Goal: Use online tool/utility: Utilize a website feature to perform a specific function

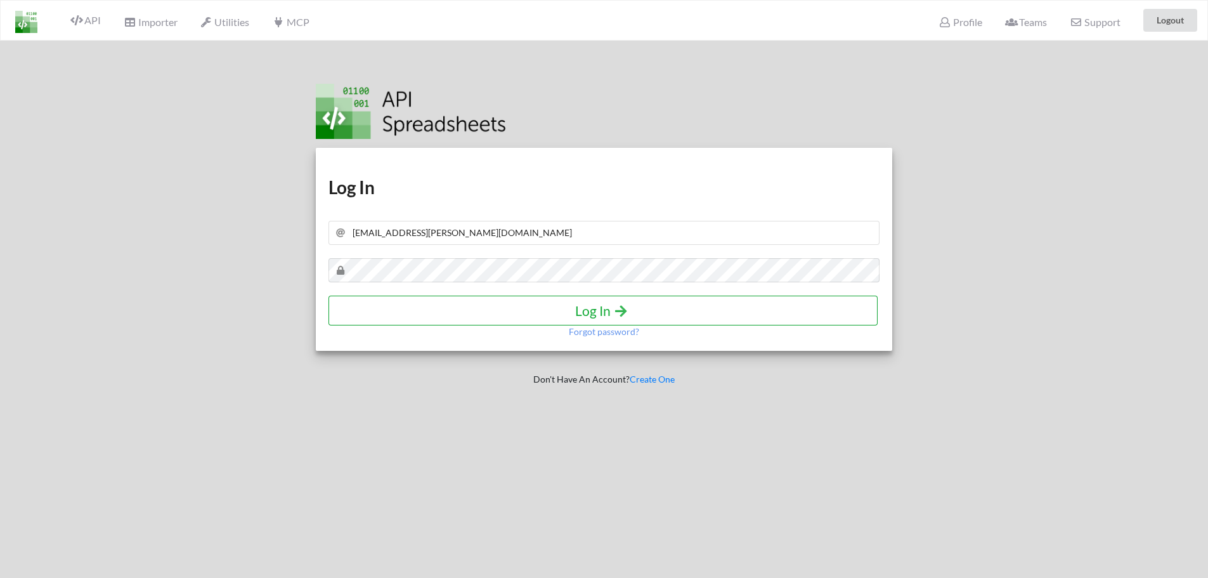
click at [600, 305] on h4 "Log In" at bounding box center [603, 310] width 522 height 16
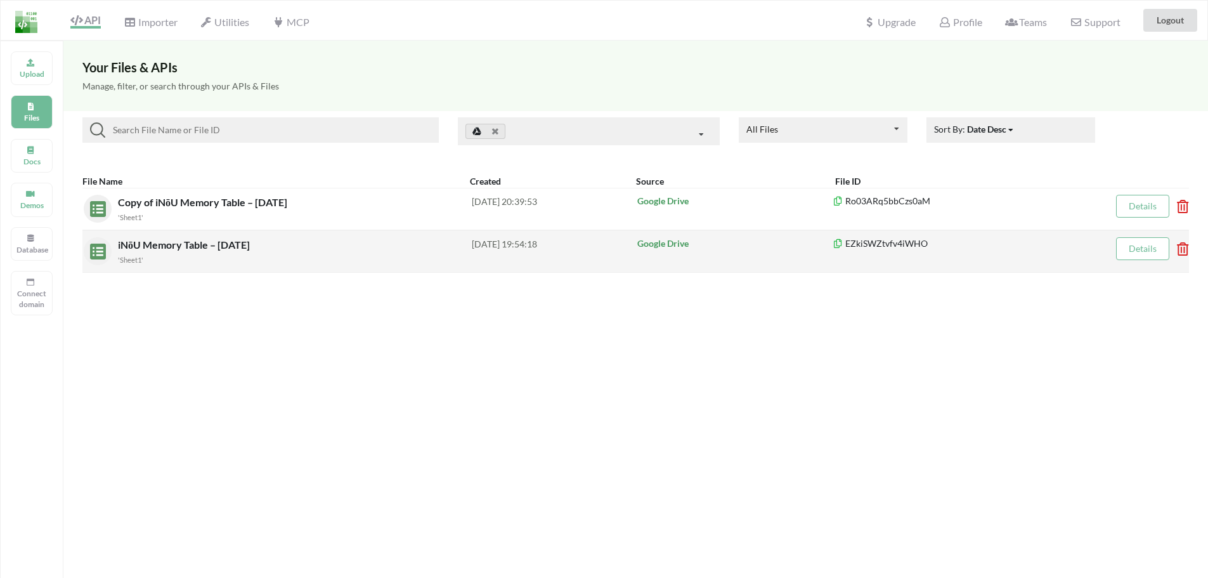
click at [220, 246] on span "iNōU Memory Table – [DATE]" at bounding box center [185, 244] width 134 height 12
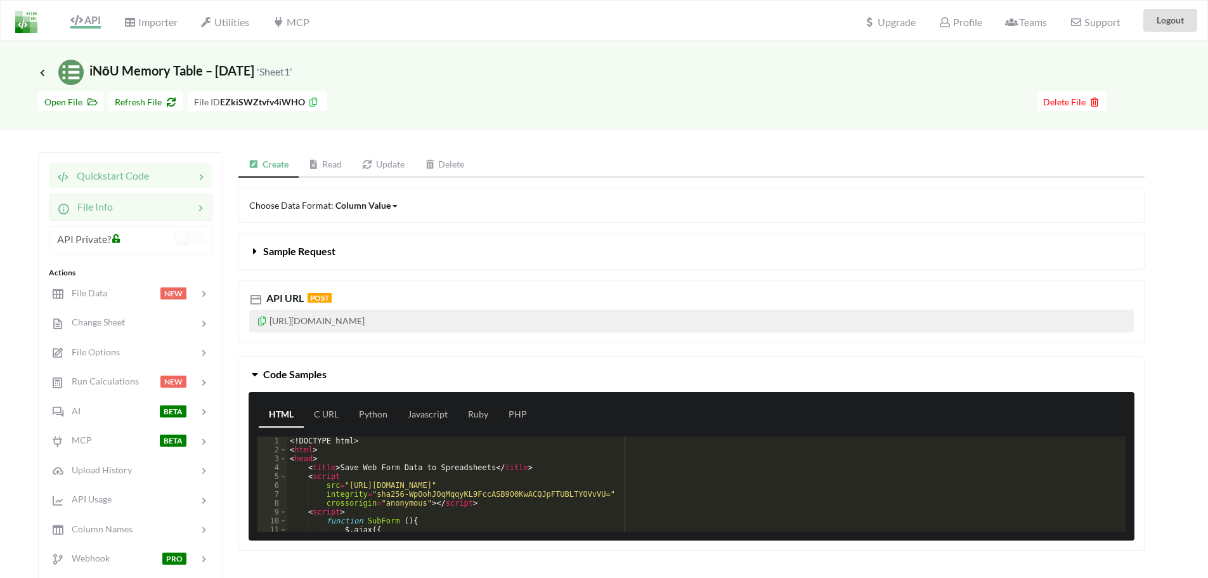
click at [138, 218] on div "File Info" at bounding box center [131, 206] width 164 height 27
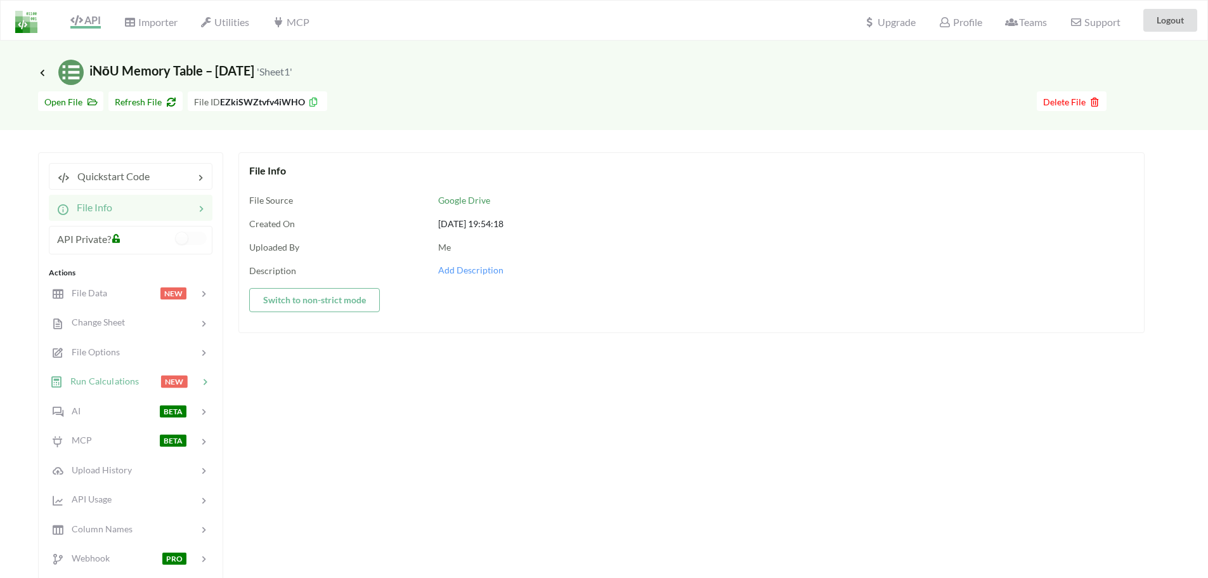
click at [133, 379] on span "Run Calculations" at bounding box center [101, 380] width 76 height 11
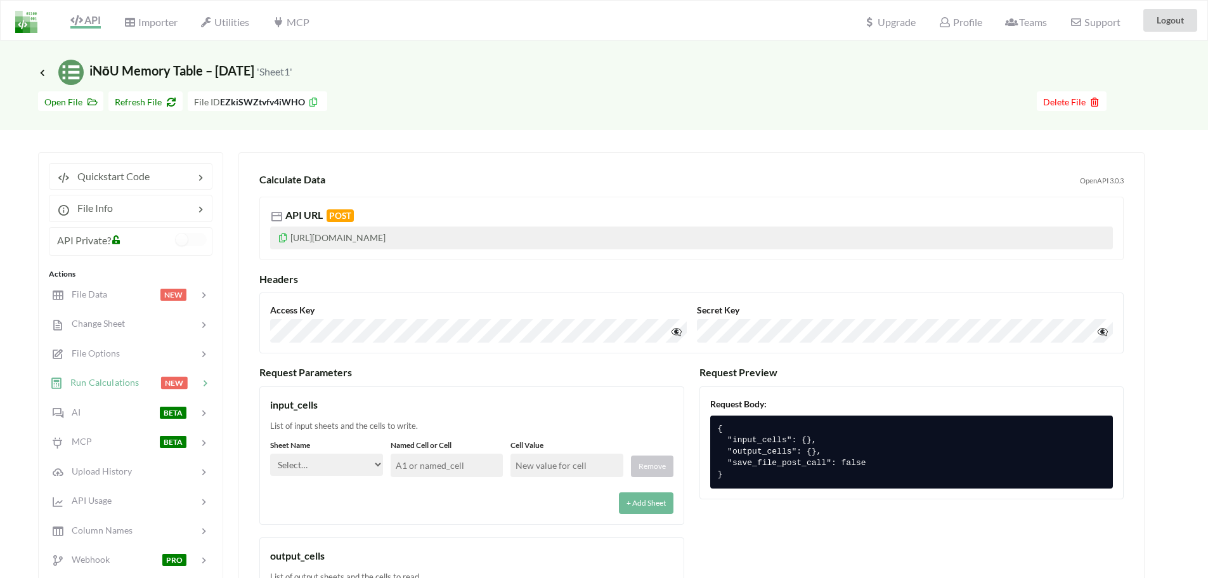
drag, startPoint x: 773, startPoint y: 444, endPoint x: 765, endPoint y: 441, distance: 9.4
click at [773, 444] on pre "{ "input_cells": {}, "output_cells": {}, "save_file_post_call": false }" at bounding box center [911, 451] width 403 height 73
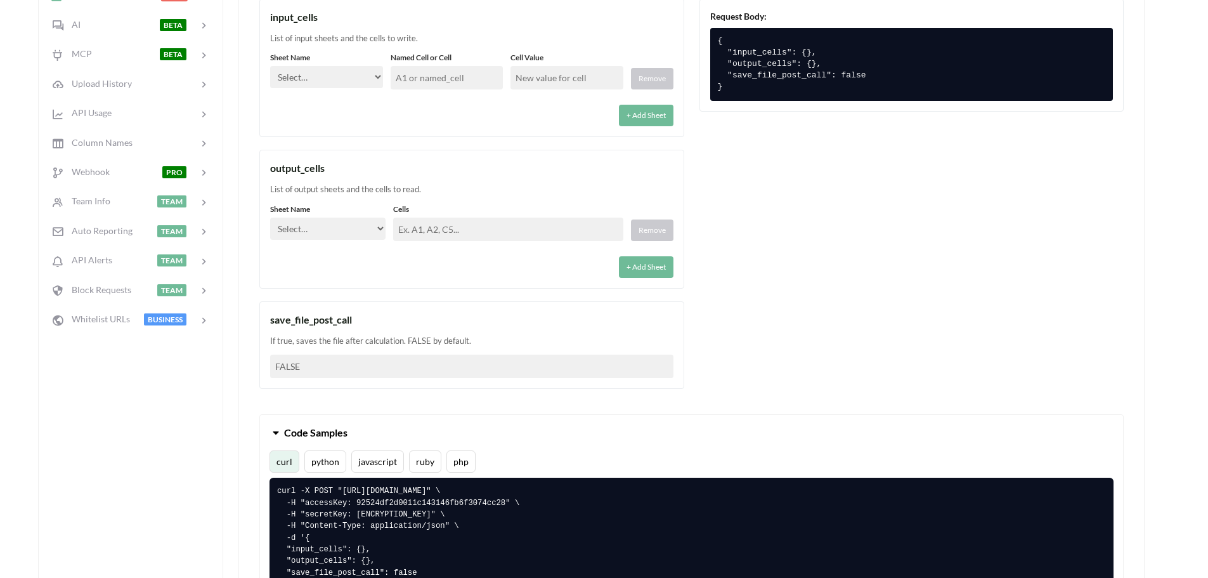
scroll to position [519, 0]
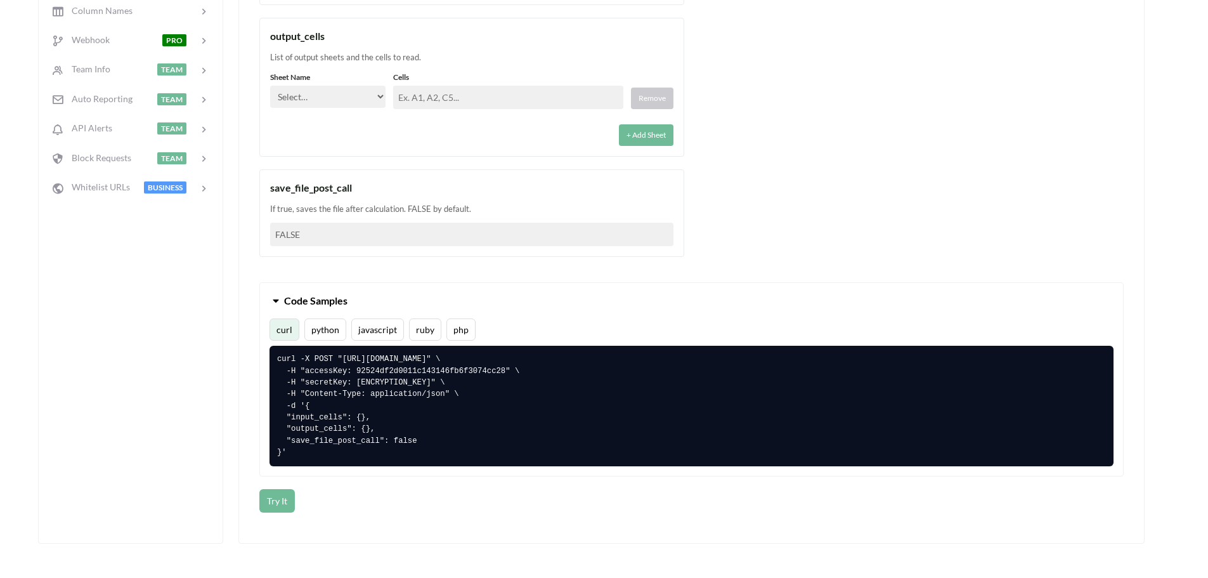
click at [540, 455] on pre "curl -X POST "https://api.apispreadsheets.com/calculate/EZkiSWZtvfv4iWHO/" \ -H…" at bounding box center [691, 406] width 844 height 120
click at [525, 439] on pre "curl -X POST "https://api.apispreadsheets.com/calculate/EZkiSWZtvfv4iWHO/" \ -H…" at bounding box center [691, 406] width 844 height 120
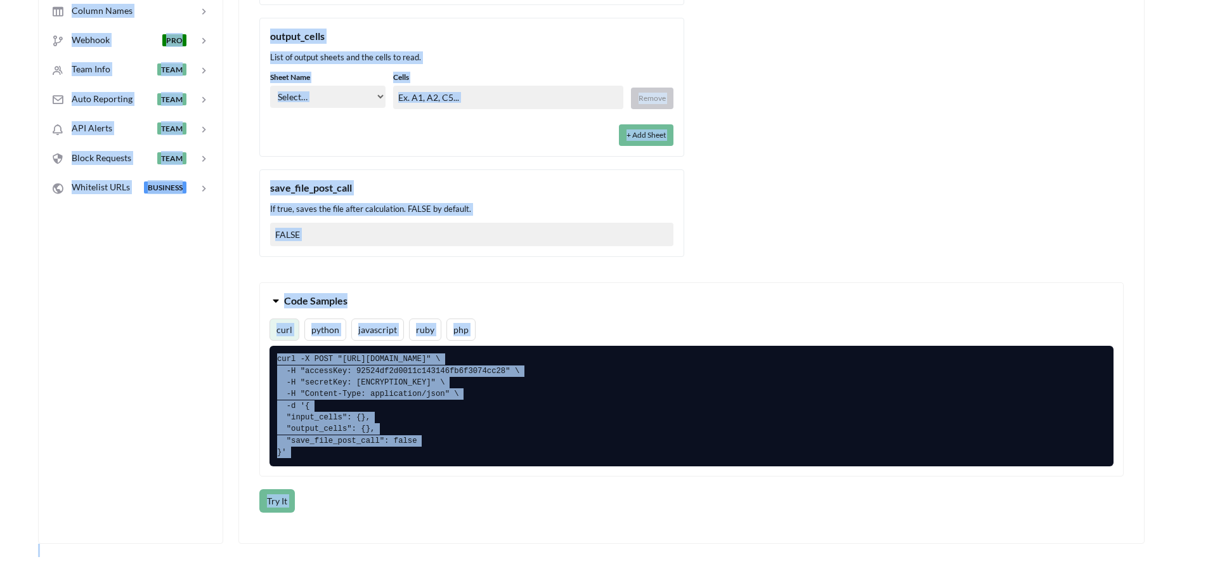
click at [382, 458] on pre "curl -X POST "https://api.apispreadsheets.com/calculate/EZkiSWZtvfv4iWHO/" \ -H…" at bounding box center [691, 406] width 844 height 120
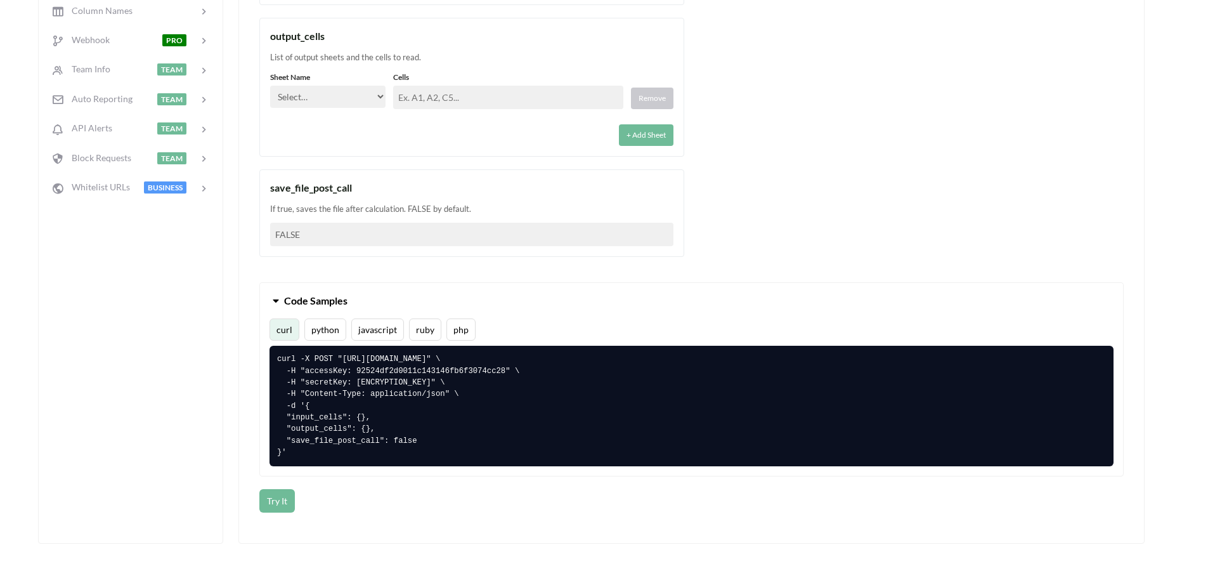
click at [283, 451] on pre "curl -X POST "https://api.apispreadsheets.com/calculate/EZkiSWZtvfv4iWHO/" \ -H…" at bounding box center [691, 406] width 844 height 120
click at [285, 450] on pre "curl -X POST "https://api.apispreadsheets.com/calculate/EZkiSWZtvfv4iWHO/" \ -H…" at bounding box center [691, 406] width 844 height 120
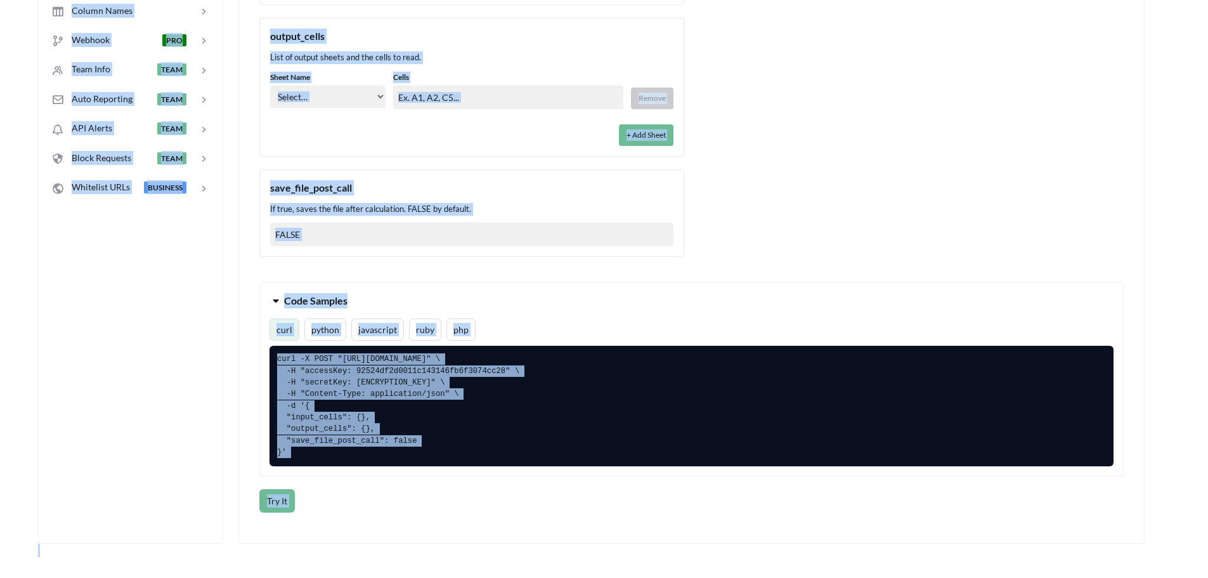
click at [285, 450] on pre "curl -X POST "https://api.apispreadsheets.com/calculate/EZkiSWZtvfv4iWHO/" \ -H…" at bounding box center [691, 406] width 844 height 120
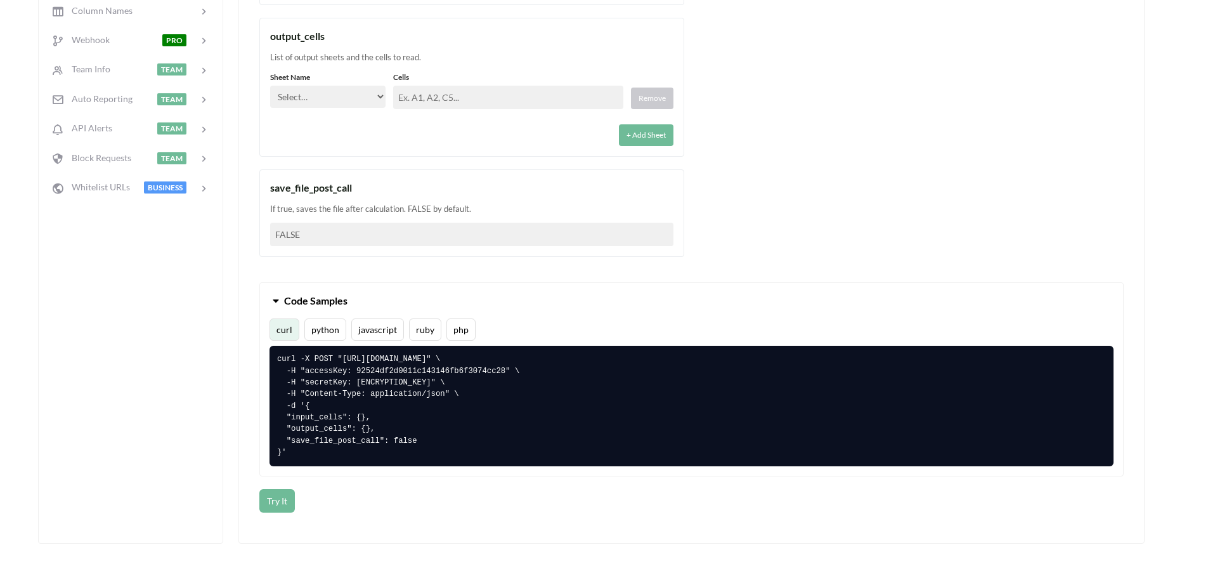
drag, startPoint x: 282, startPoint y: 358, endPoint x: 377, endPoint y: 442, distance: 126.7
click at [377, 442] on pre "curl -X POST "https://api.apispreadsheets.com/calculate/EZkiSWZtvfv4iWHO/" \ -H…" at bounding box center [691, 406] width 844 height 120
click at [415, 510] on div "Try It" at bounding box center [691, 500] width 864 height 23
click at [280, 330] on button "curl" at bounding box center [284, 329] width 30 height 22
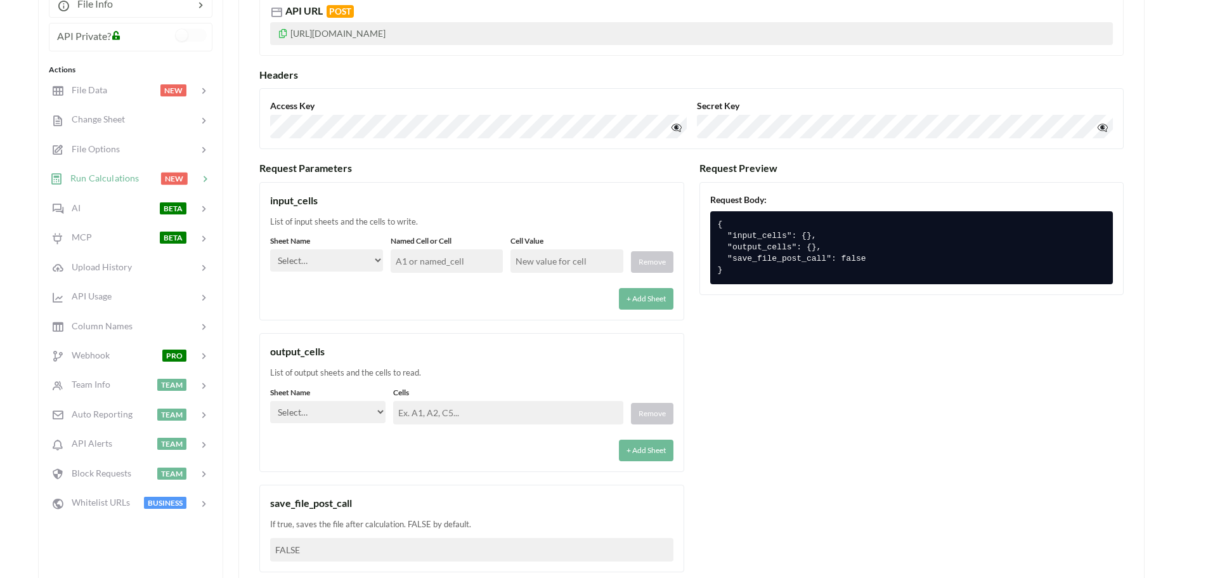
scroll to position [200, 0]
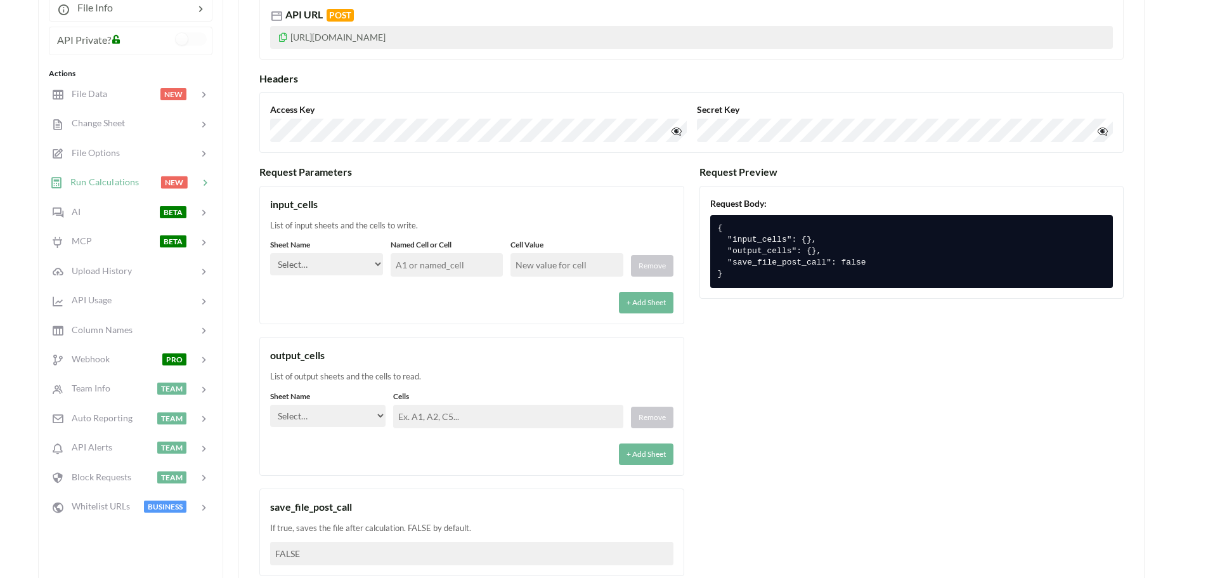
click at [94, 178] on span "Run Calculations" at bounding box center [101, 181] width 76 height 11
click at [786, 231] on pre "{ "input_cells": {}, "output_cells": {}, "save_file_post_call": false }" at bounding box center [911, 251] width 403 height 73
drag, startPoint x: 751, startPoint y: 242, endPoint x: 811, endPoint y: 245, distance: 60.3
click at [755, 243] on pre "{ "input_cells": {}, "output_cells": {}, "save_file_post_call": false }" at bounding box center [911, 251] width 403 height 73
drag, startPoint x: 790, startPoint y: 254, endPoint x: 864, endPoint y: 259, distance: 73.8
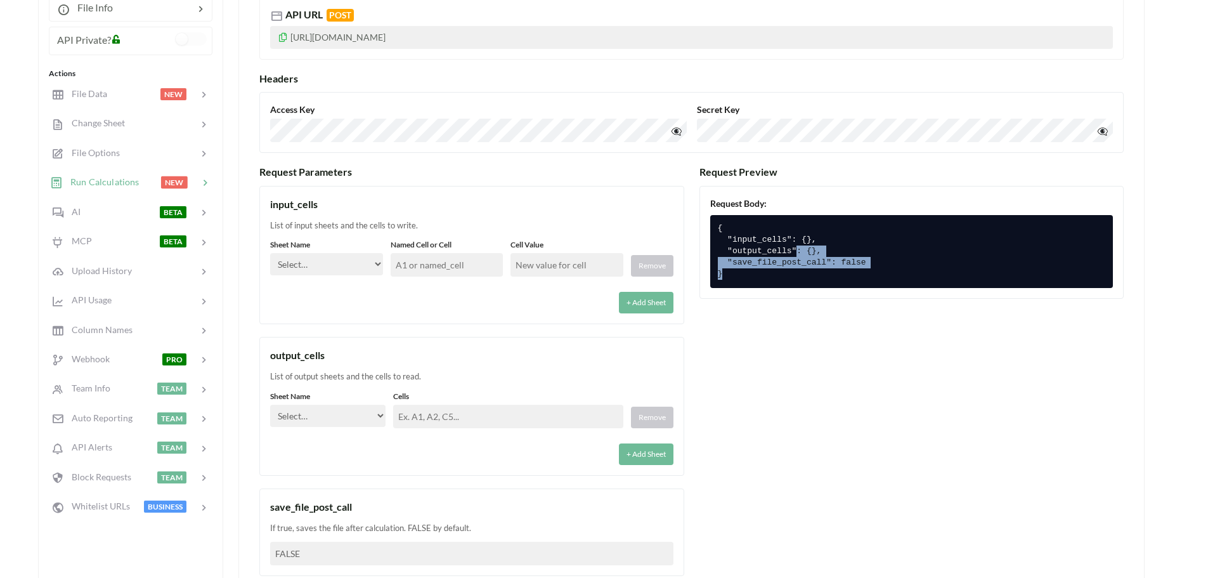
click at [819, 276] on pre "{ "input_cells": {}, "output_cells": {}, "save_file_post_call": false }" at bounding box center [911, 251] width 403 height 73
click at [877, 272] on pre "{ "input_cells": {}, "output_cells": {}, "save_file_post_call": false }" at bounding box center [911, 251] width 403 height 73
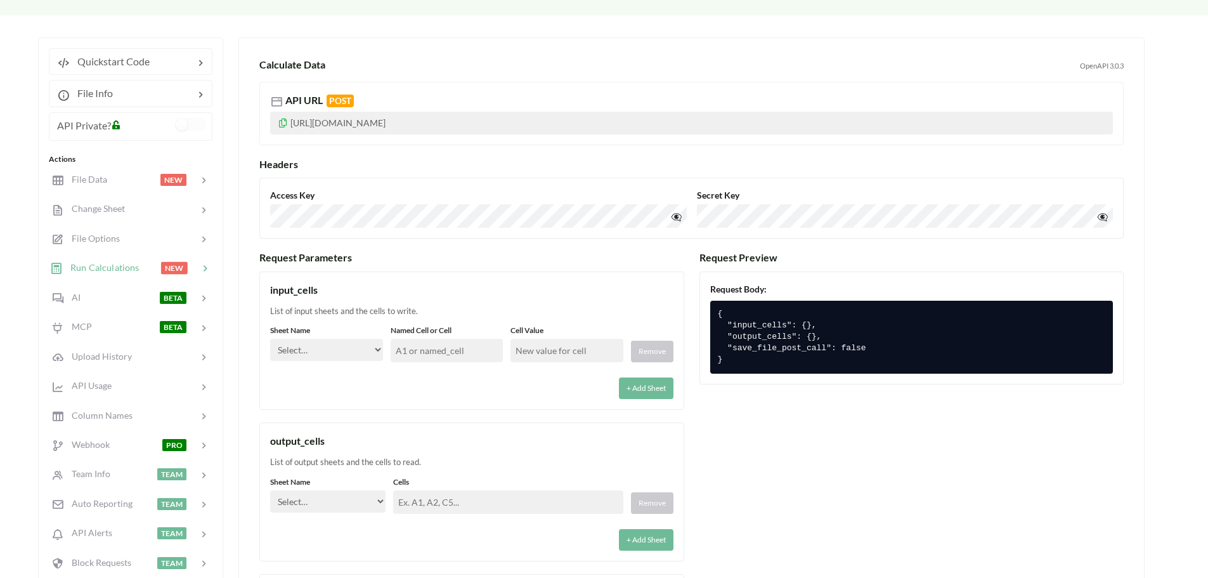
scroll to position [117, 0]
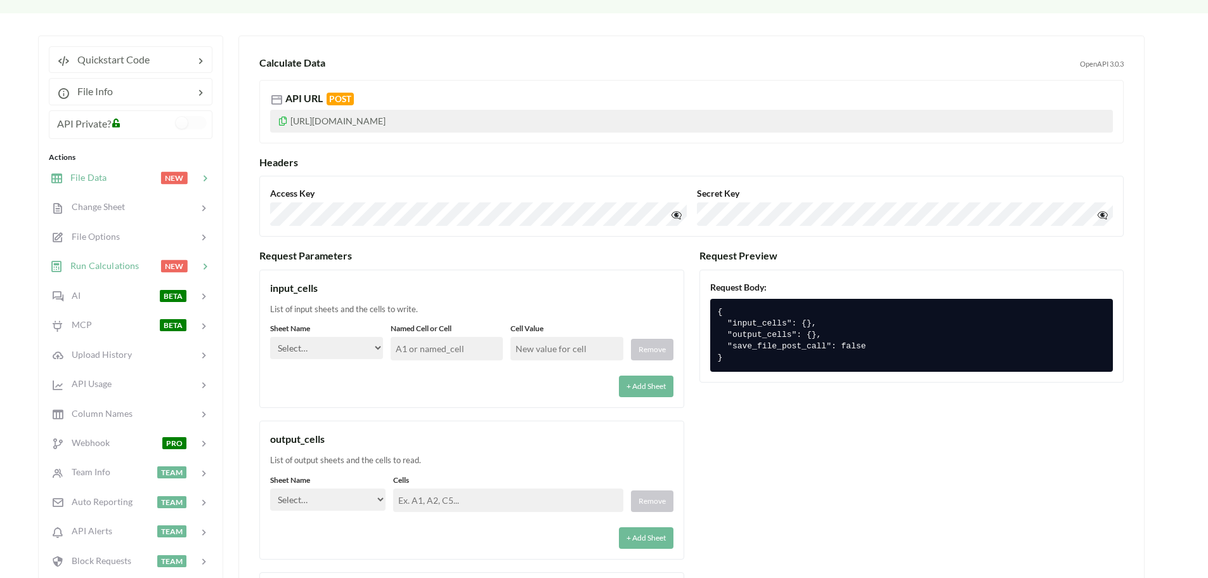
click at [109, 179] on div at bounding box center [134, 178] width 54 height 15
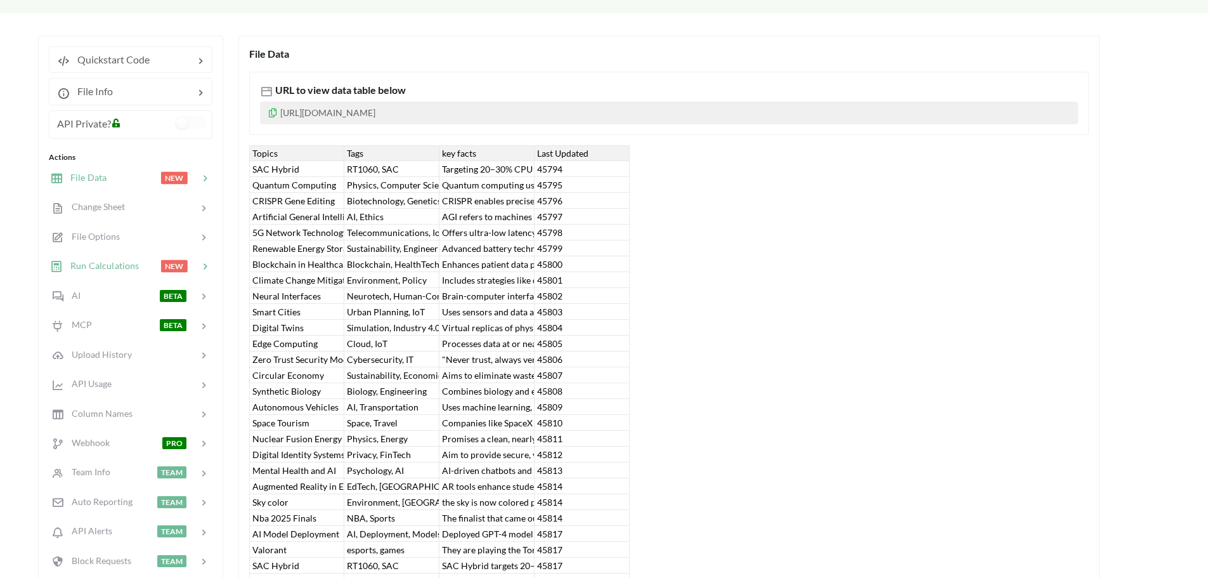
click at [98, 262] on span "Run Calculations" at bounding box center [101, 265] width 76 height 11
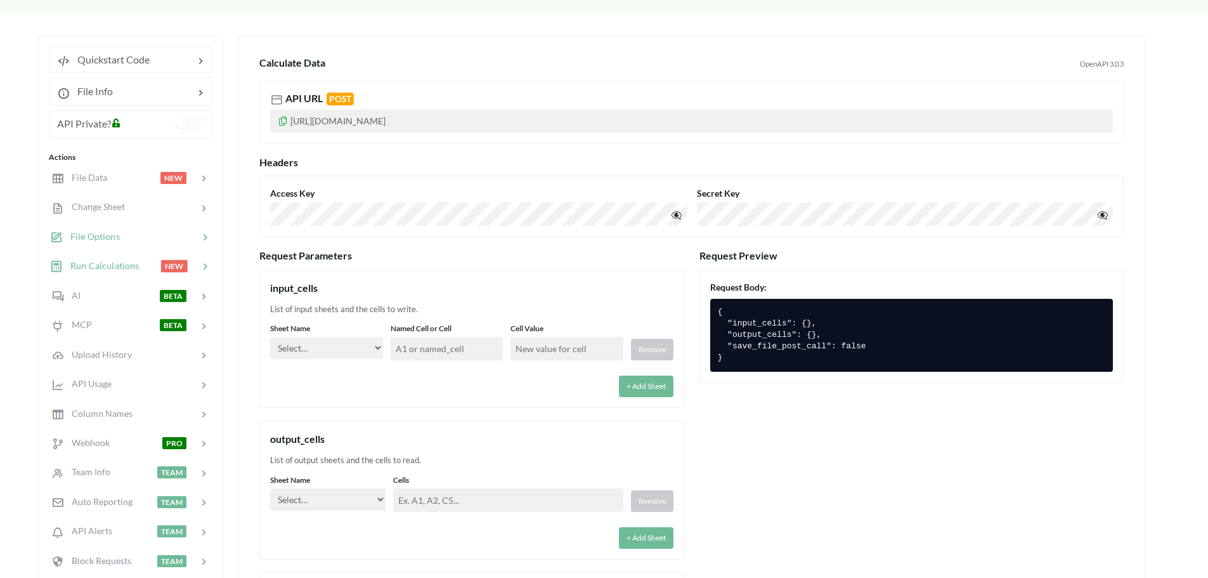
click at [112, 236] on span "File Options" at bounding box center [91, 236] width 57 height 11
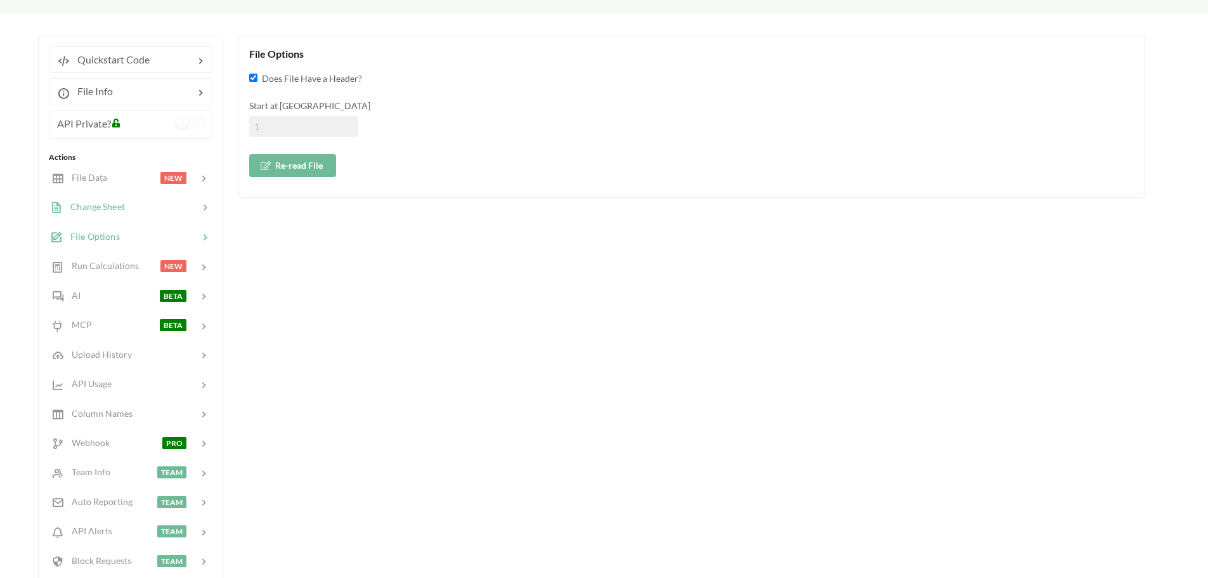
click at [98, 204] on span "Change Sheet" at bounding box center [94, 206] width 62 height 11
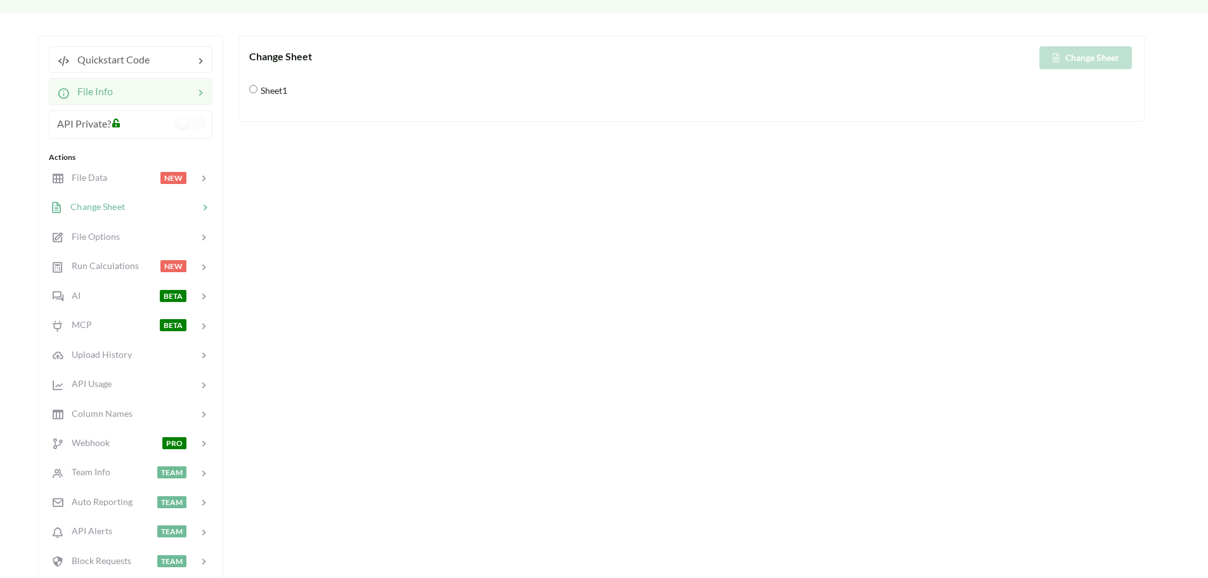
click at [144, 98] on div at bounding box center [153, 91] width 81 height 15
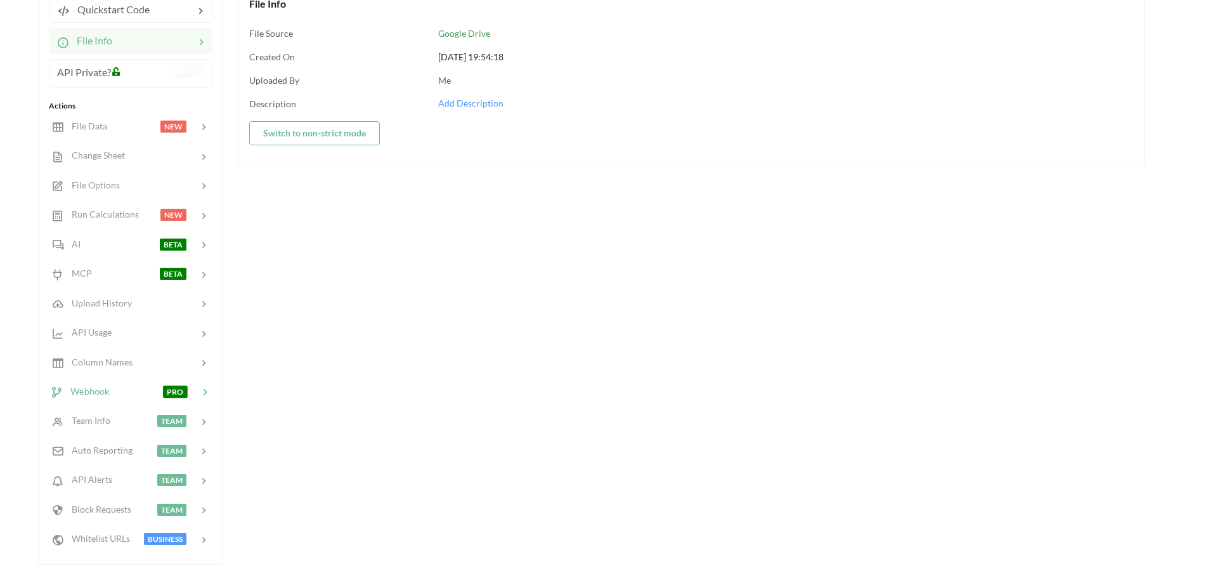
scroll to position [180, 0]
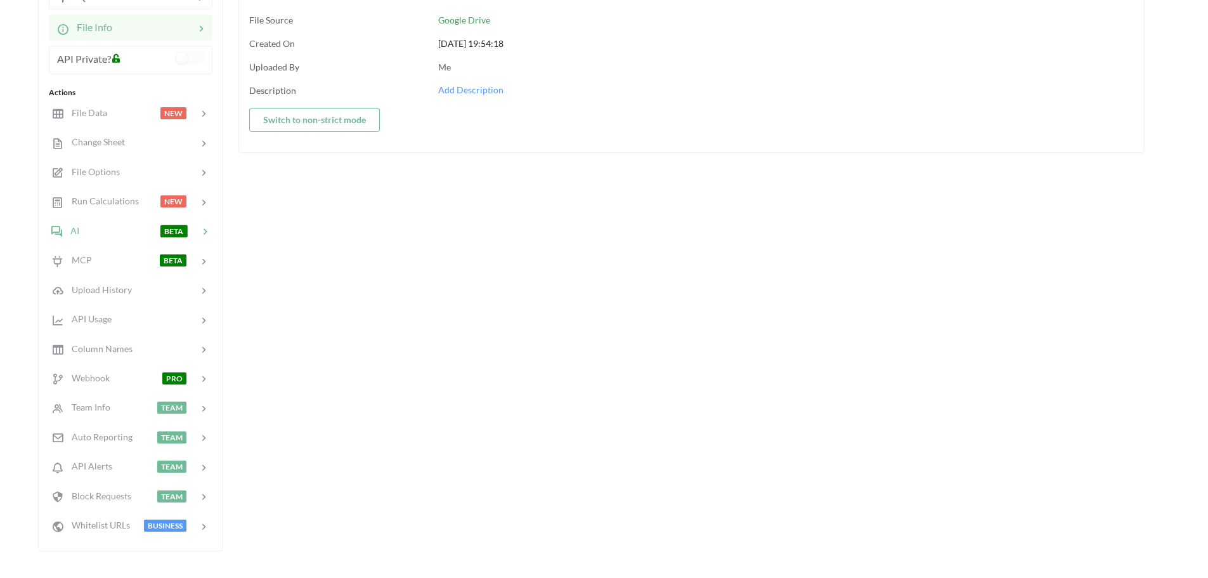
click at [142, 234] on div at bounding box center [119, 230] width 81 height 15
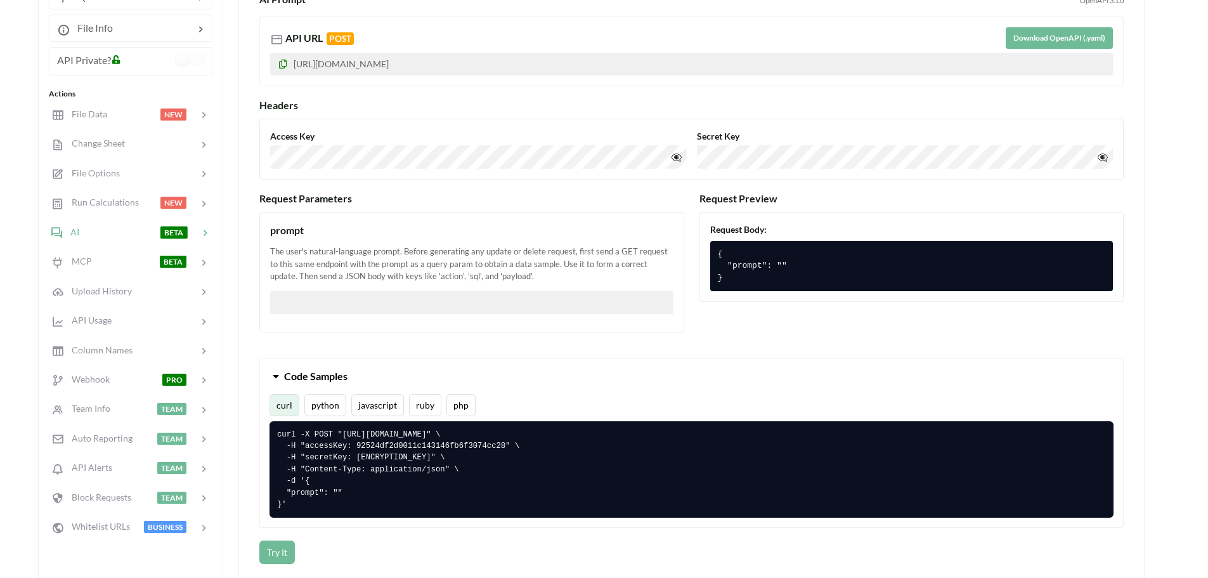
click at [408, 488] on pre "curl -X POST "https://api.apispreadsheets.com/ai/EZkiSWZtvfv4iWHO/" \ -H "acces…" at bounding box center [691, 469] width 844 height 97
click at [148, 32] on div at bounding box center [153, 27] width 81 height 15
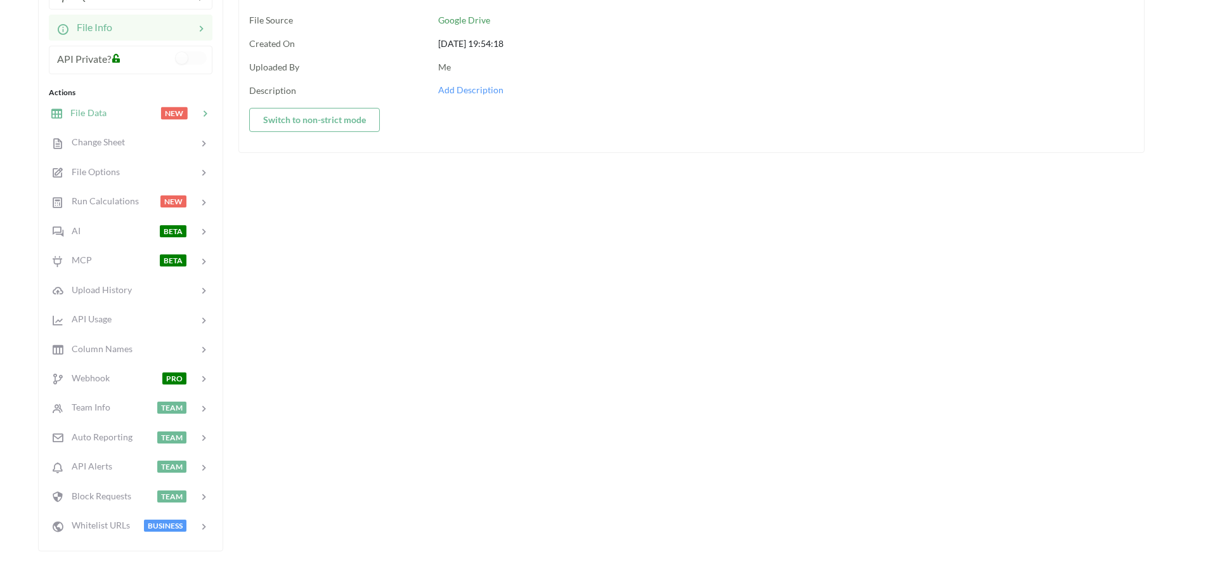
click at [120, 110] on div at bounding box center [134, 113] width 54 height 15
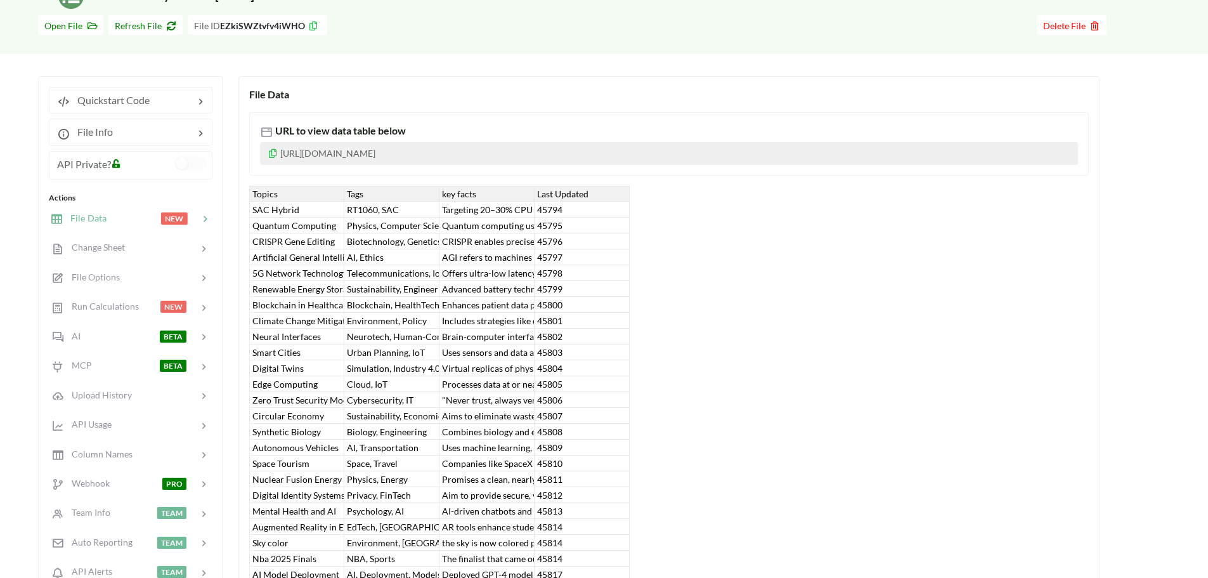
scroll to position [37, 0]
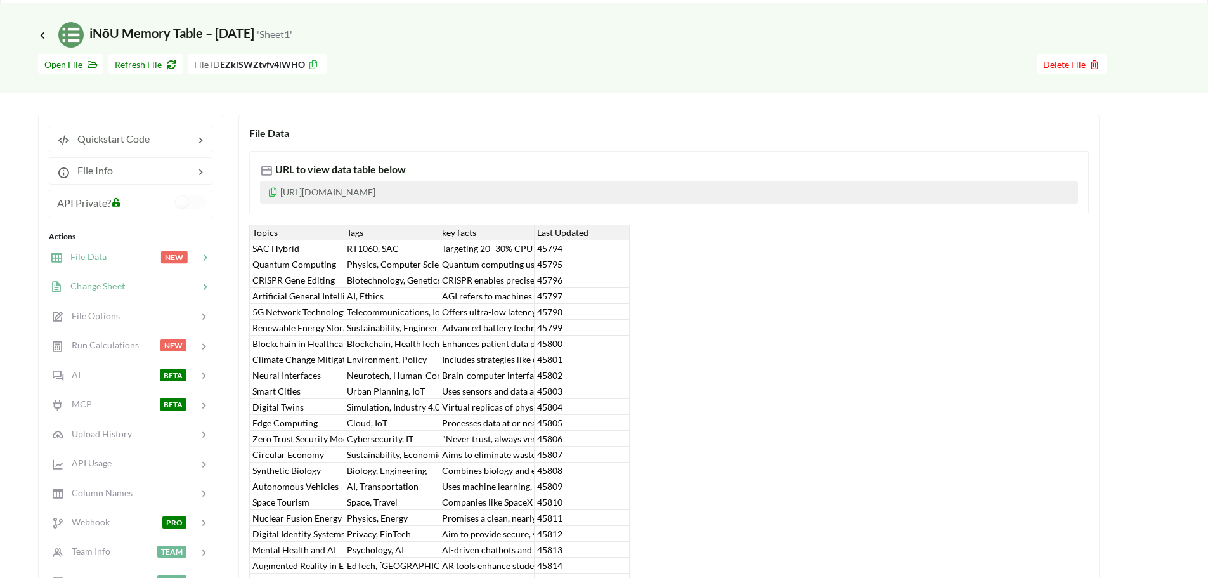
click at [126, 290] on div at bounding box center [162, 286] width 74 height 15
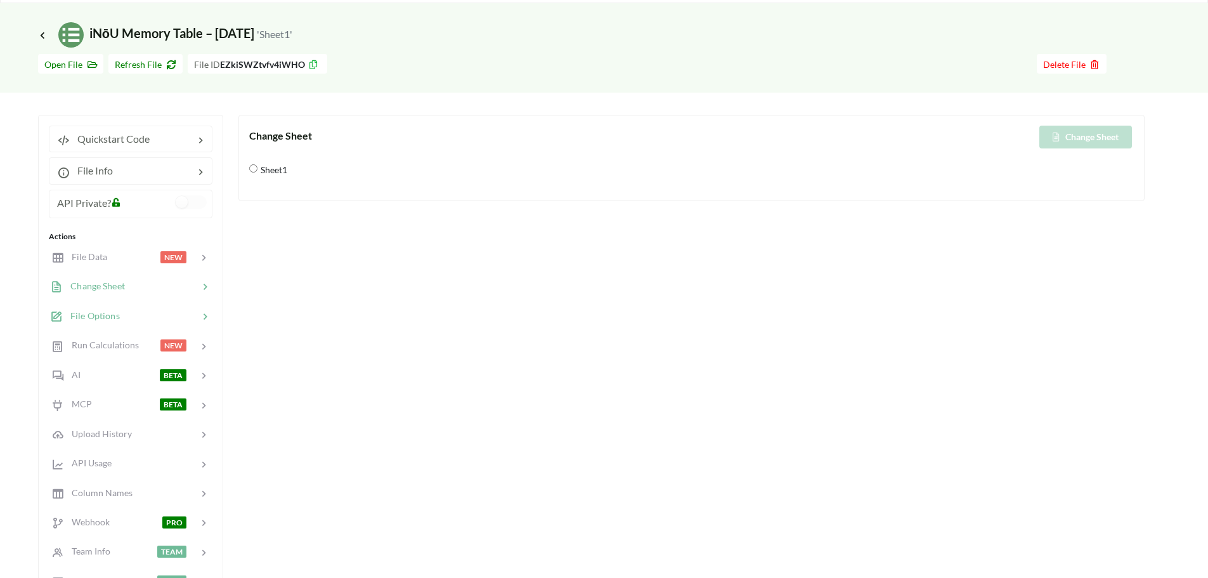
click at [117, 317] on span "File Options" at bounding box center [91, 315] width 57 height 11
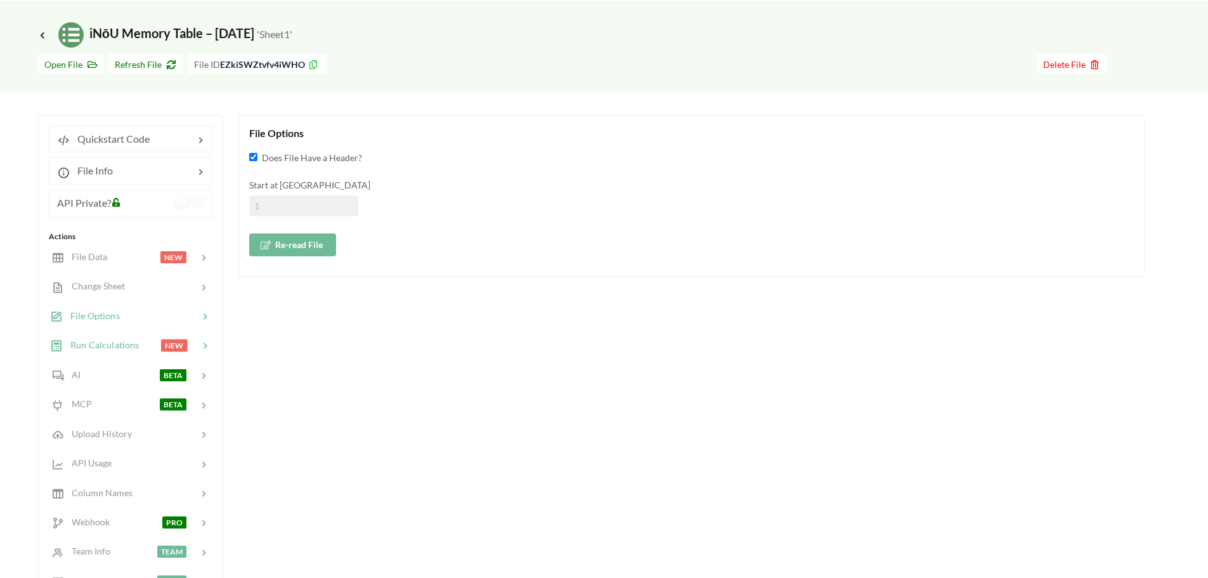
click at [110, 335] on div "Run Calculations NEW" at bounding box center [130, 345] width 167 height 30
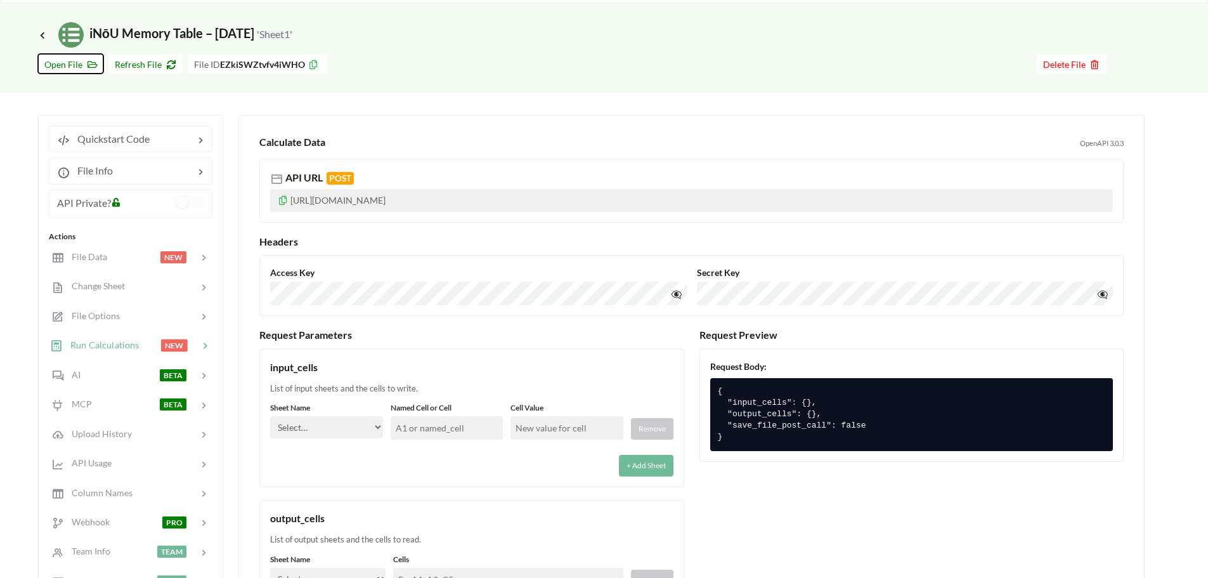
click at [72, 69] on span "Open File" at bounding box center [70, 64] width 53 height 11
click at [133, 167] on div at bounding box center [153, 170] width 81 height 15
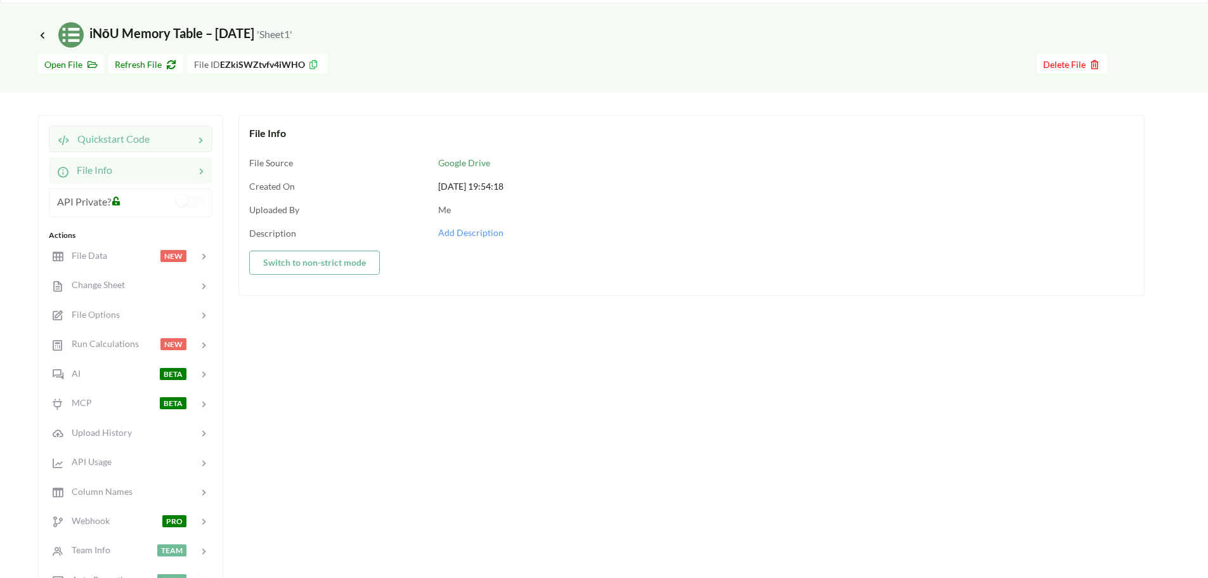
click at [143, 142] on span "Quickstart Code" at bounding box center [110, 139] width 80 height 12
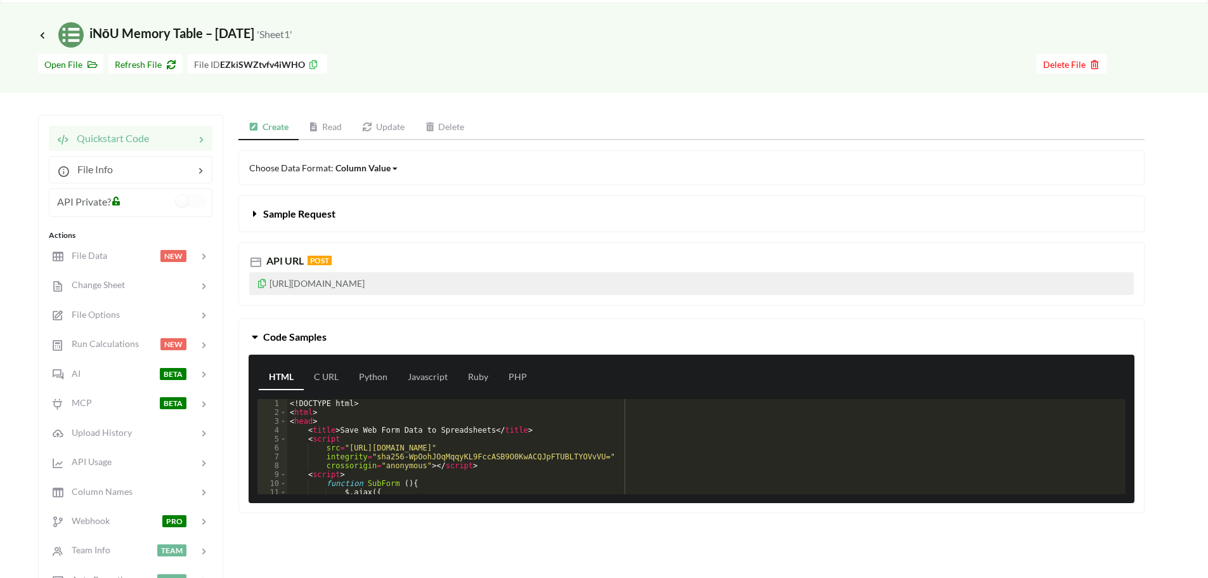
click at [351, 446] on div "<! DOCTYPE html > < html > < head > < title > Save Web Form Data to Spreadsheet…" at bounding box center [701, 455] width 829 height 113
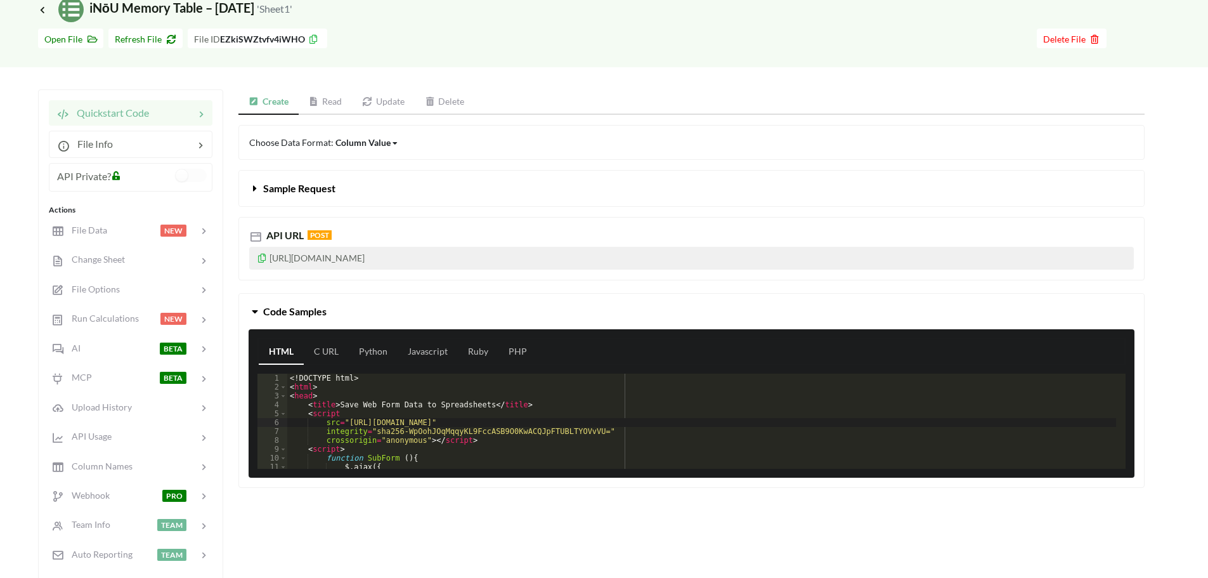
scroll to position [61, 0]
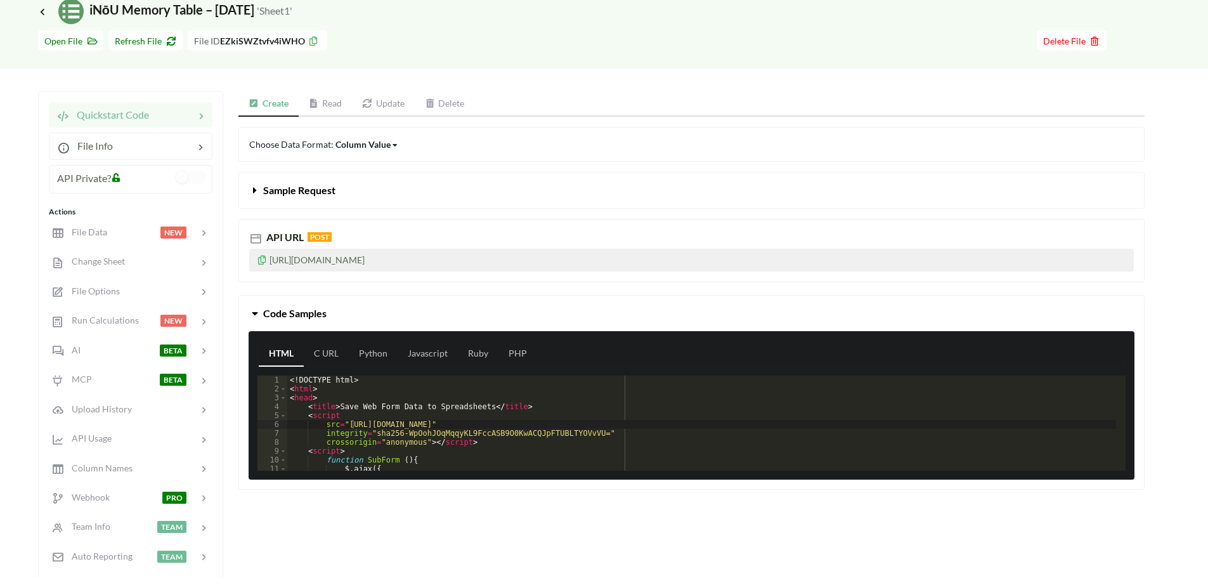
click at [323, 195] on span "Sample Request" at bounding box center [299, 190] width 72 height 12
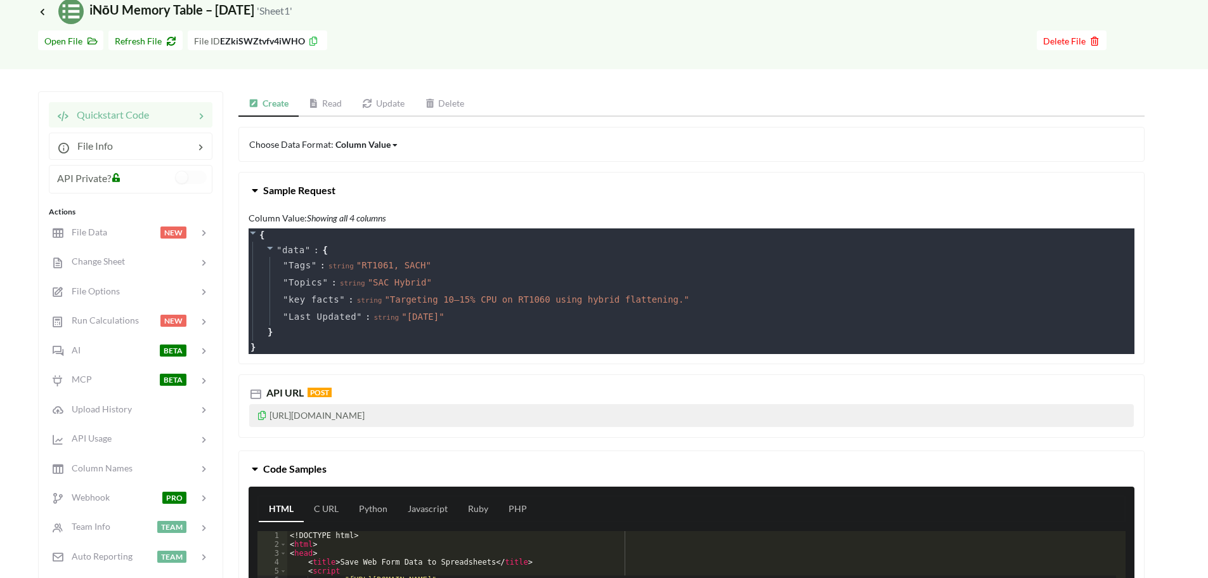
click at [323, 195] on span "Sample Request" at bounding box center [299, 190] width 72 height 12
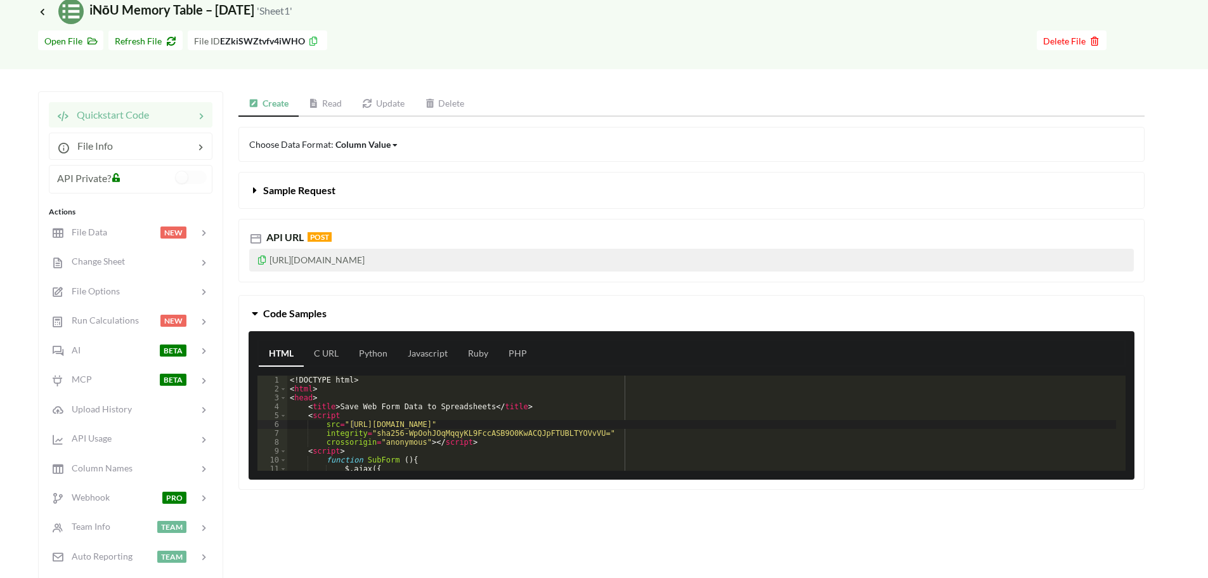
click at [356, 143] on div "Column Value" at bounding box center [362, 144] width 55 height 13
click at [301, 185] on span "Sample Request" at bounding box center [299, 190] width 72 height 12
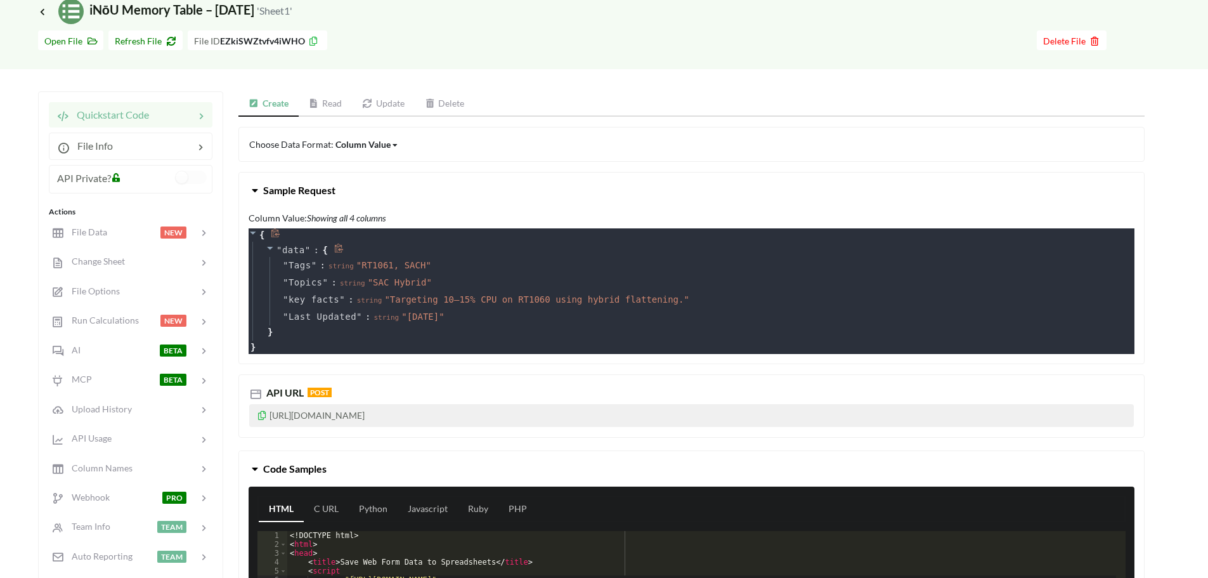
click at [362, 333] on div "" data " : { " Tags " : string " RT1061, SACH " " Topics " : string " SAC Hybri…" at bounding box center [693, 291] width 882 height 99
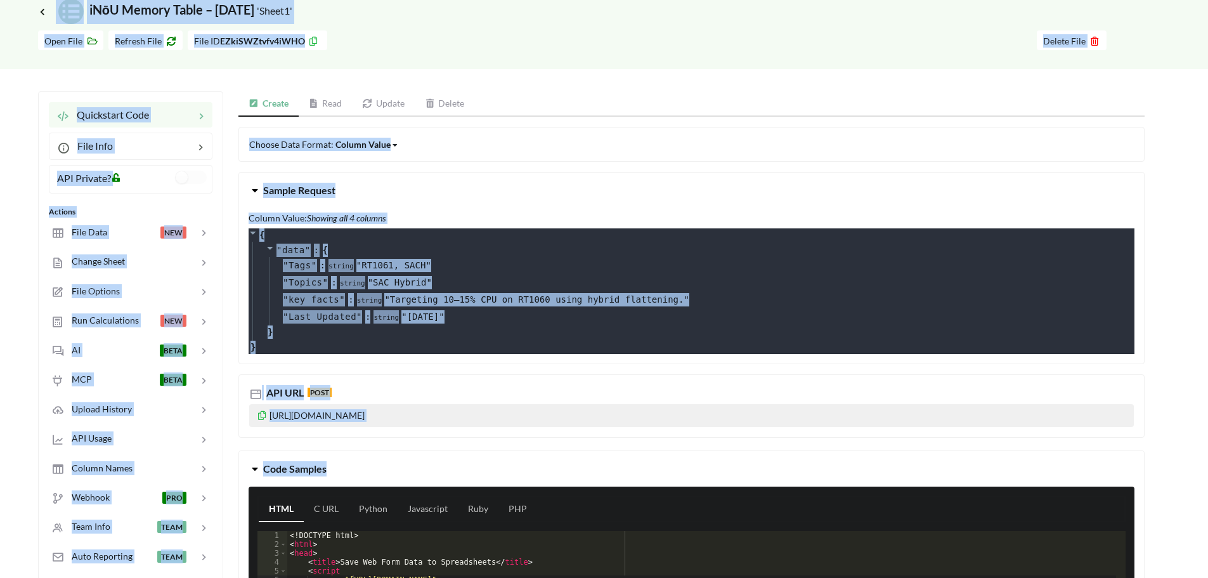
click at [445, 448] on div "Choose Data Format: Column Value Column Value Row Column Sample Request Column …" at bounding box center [691, 392] width 906 height 531
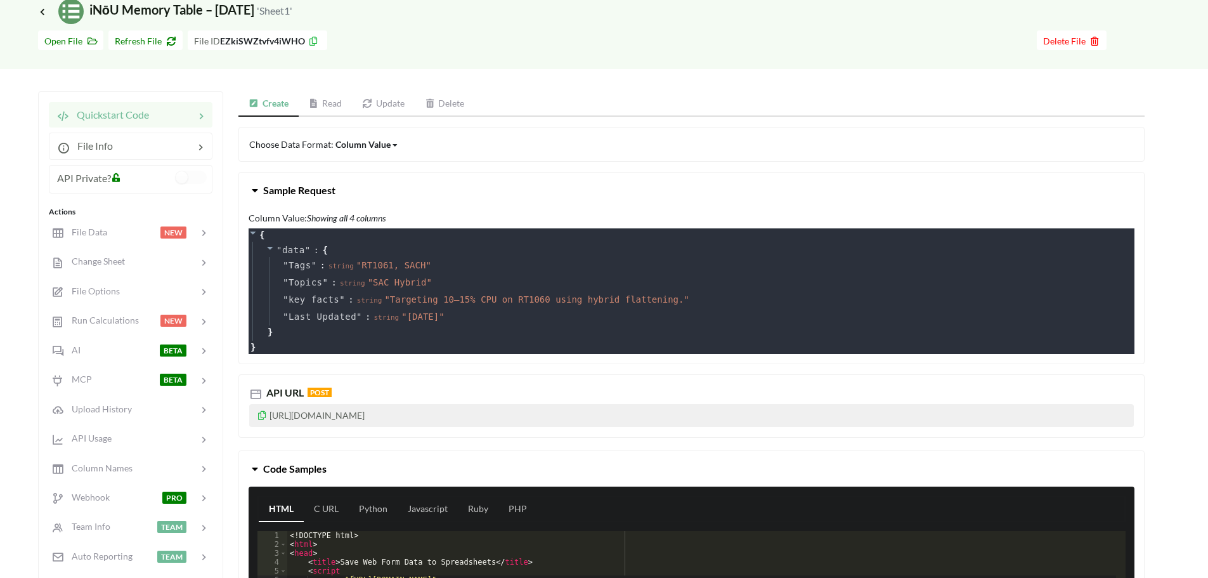
click at [103, 186] on div "API Private?" at bounding box center [90, 181] width 67 height 21
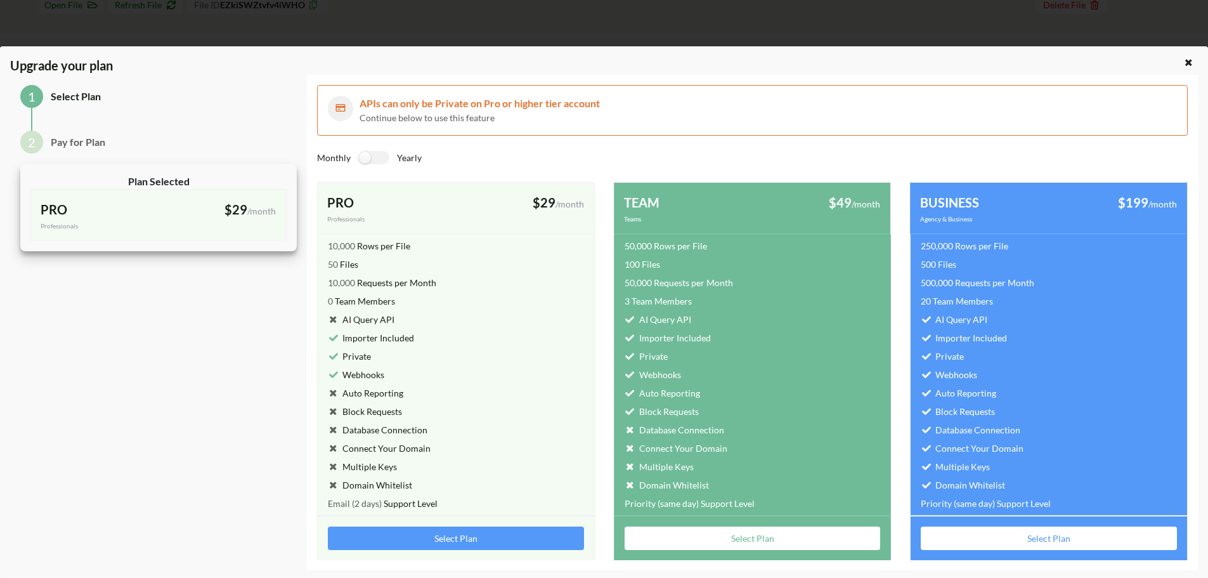
scroll to position [0, 0]
click at [1183, 65] on icon at bounding box center [1188, 60] width 11 height 9
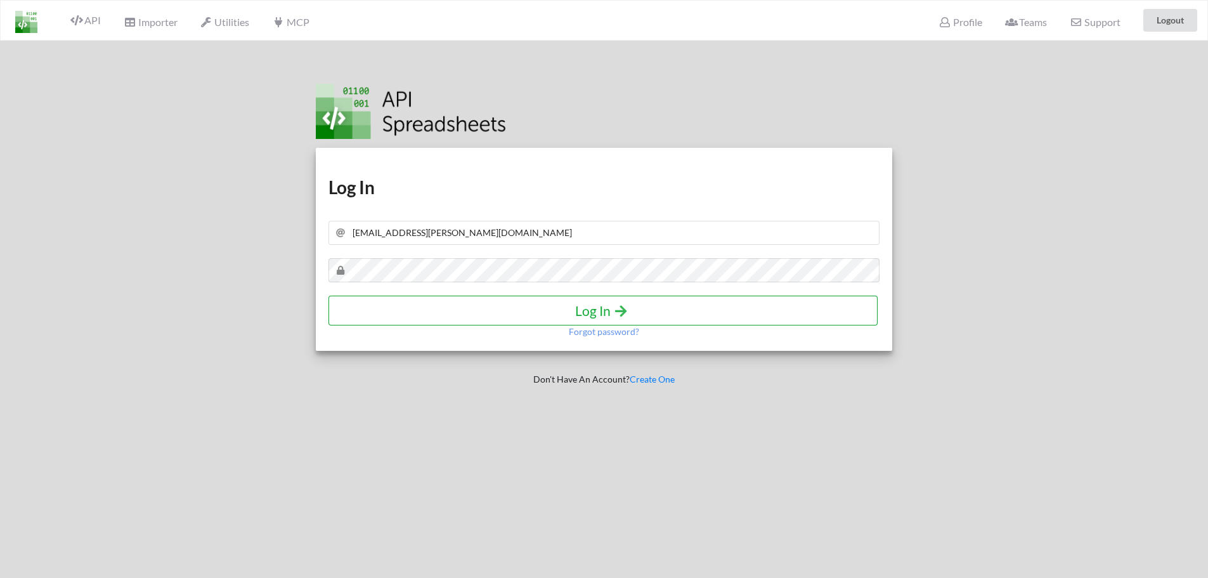
click at [530, 318] on button "Log In" at bounding box center [602, 310] width 549 height 30
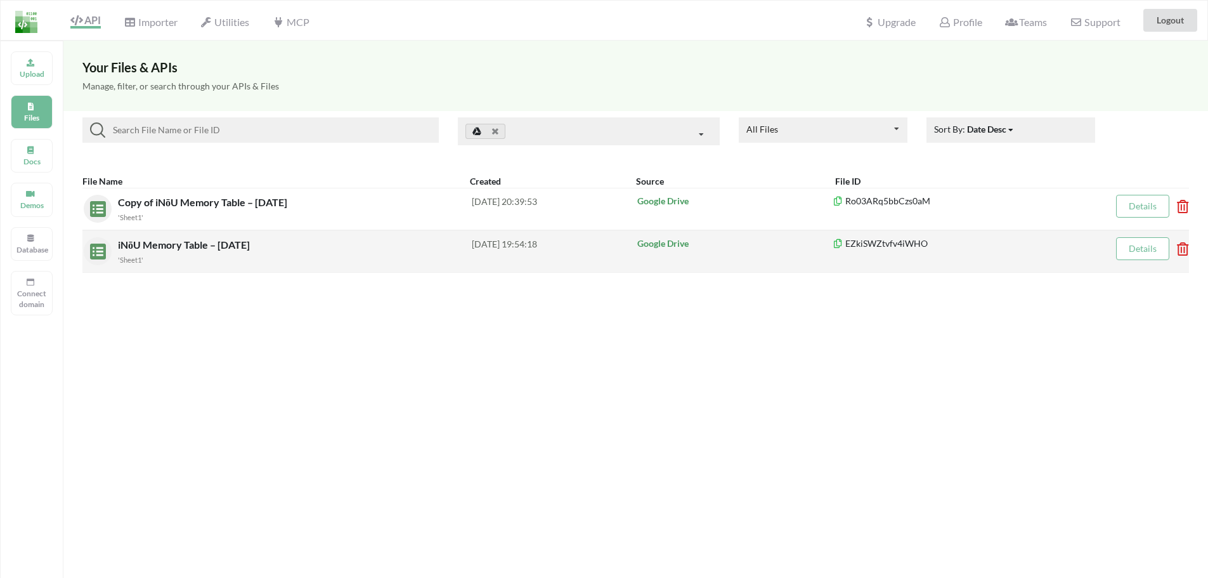
click at [131, 262] on small "'Sheet1'" at bounding box center [130, 260] width 25 height 8
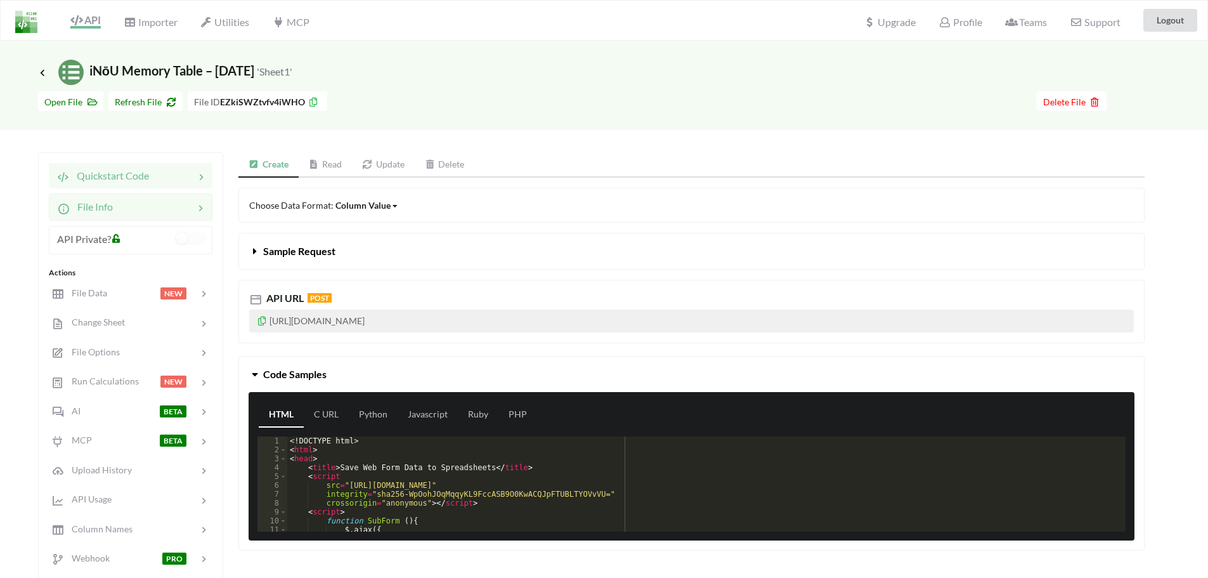
click at [146, 204] on div at bounding box center [153, 206] width 81 height 15
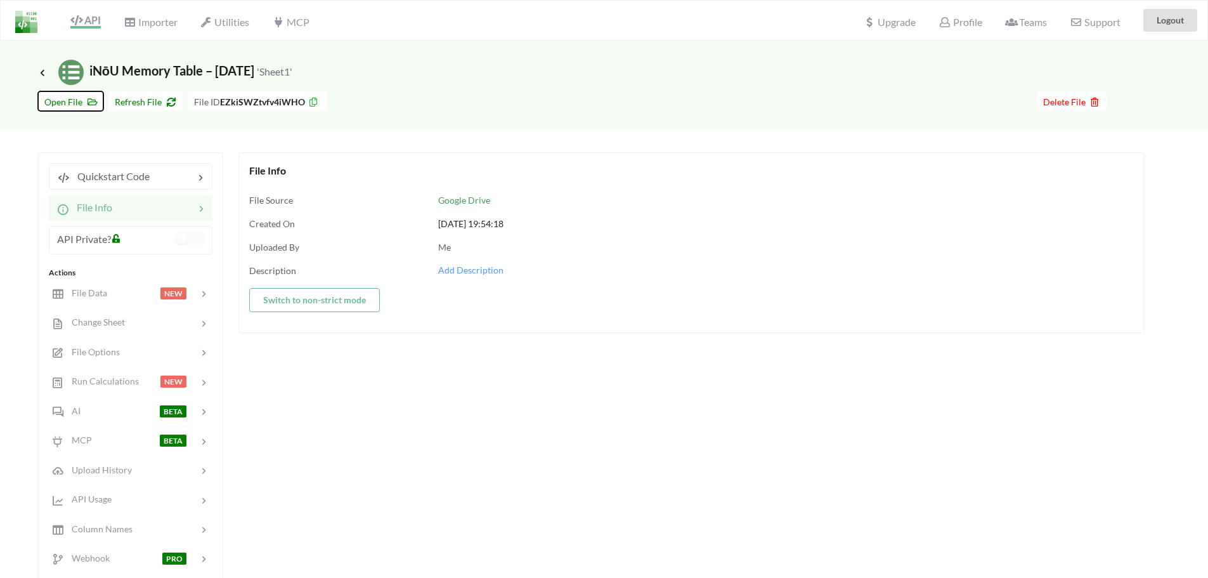
click at [74, 100] on span "Open File" at bounding box center [70, 101] width 53 height 11
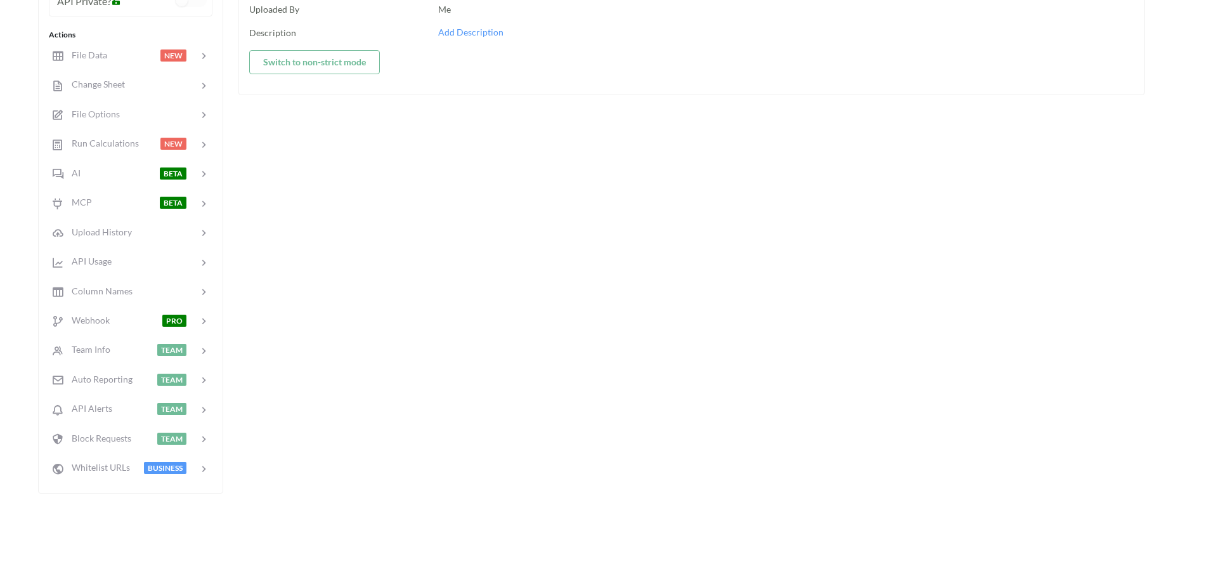
scroll to position [219, 0]
